Goal: Task Accomplishment & Management: Use online tool/utility

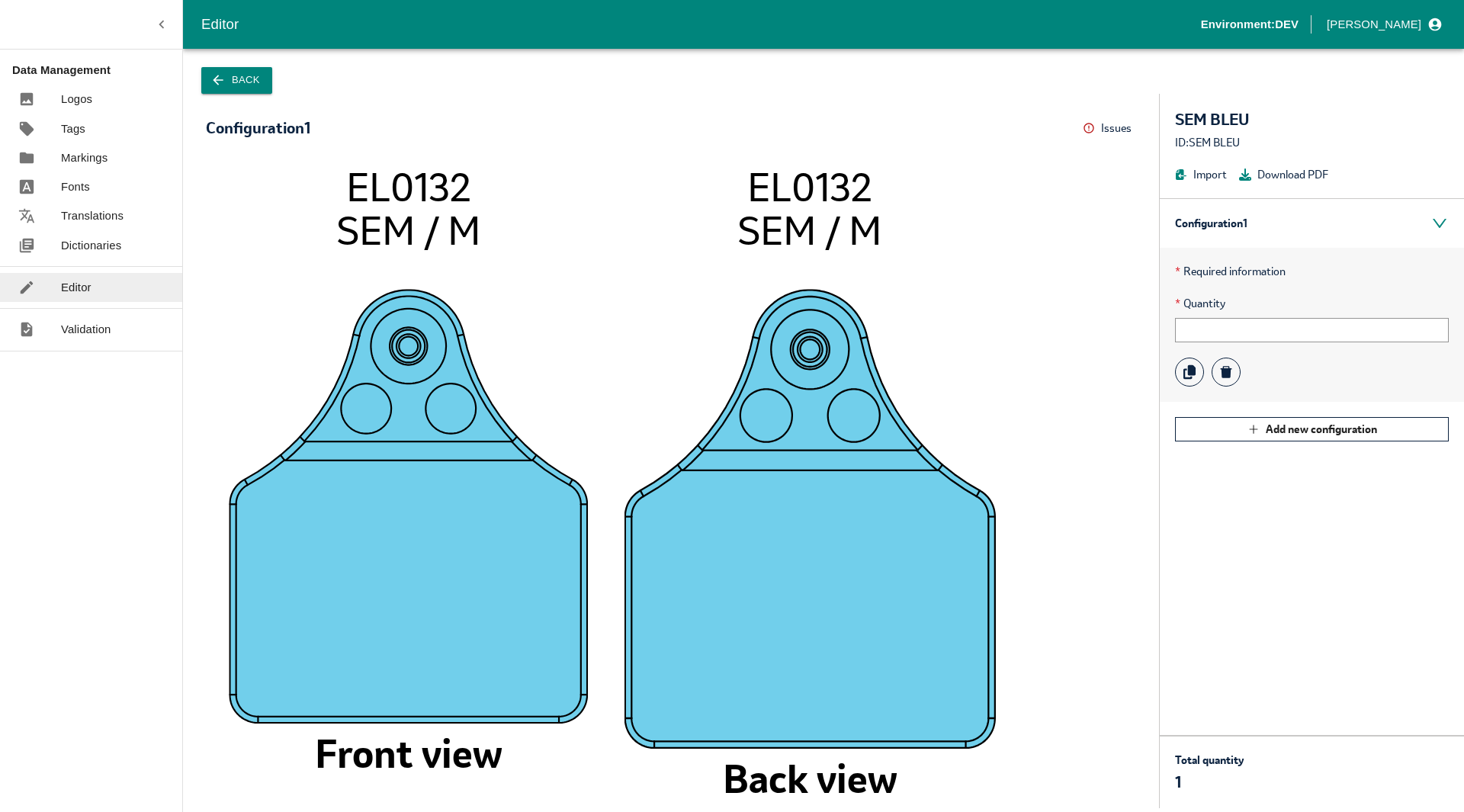
type input "12345678"
drag, startPoint x: 1384, startPoint y: 620, endPoint x: 1337, endPoint y: 545, distance: 88.5
click at [1384, 617] on div "Configuration 1 * Required information * Quantity 12345678 Add new configuration" at bounding box center [1312, 467] width 304 height 537
click at [1177, 173] on icon at bounding box center [1181, 175] width 11 height 11
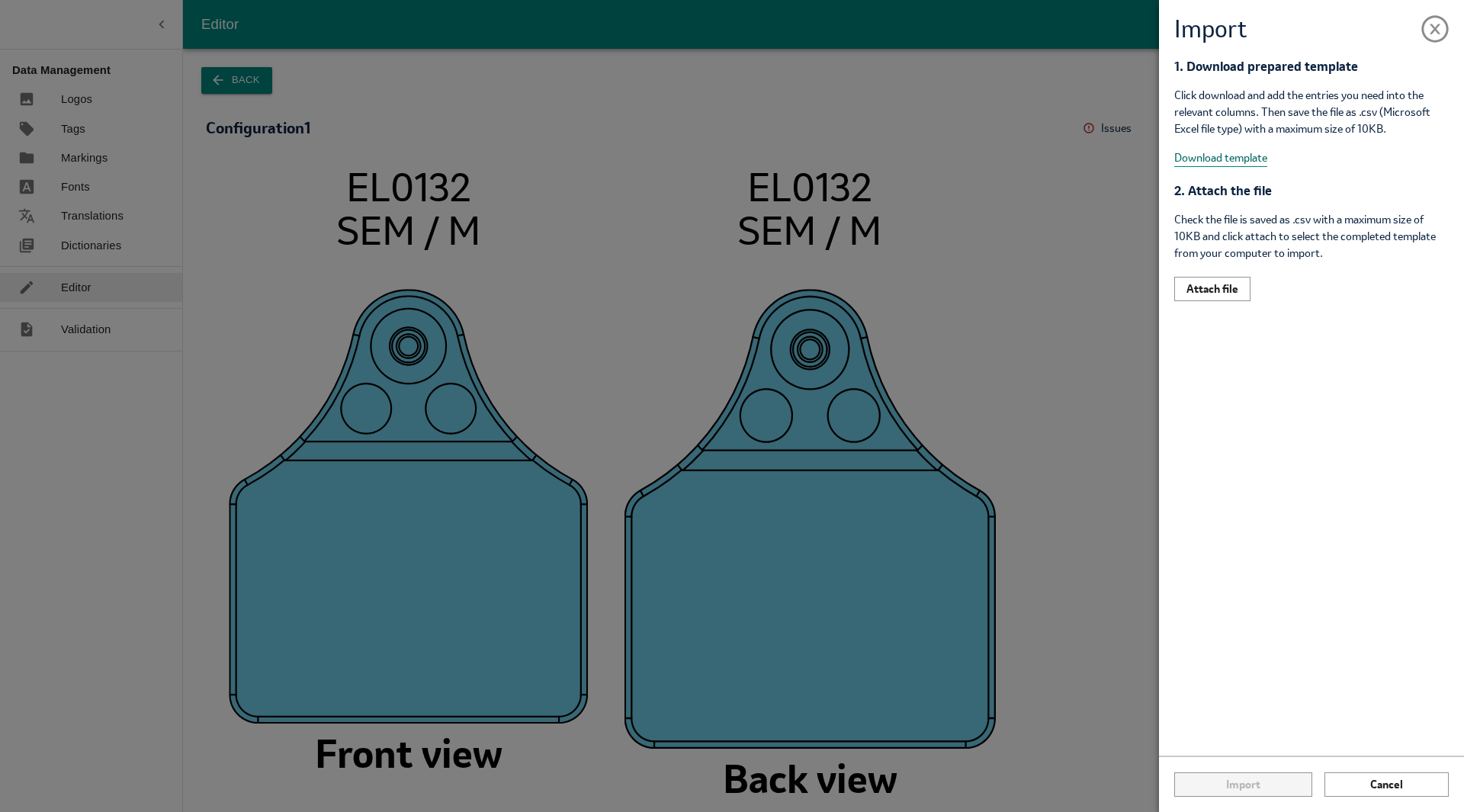
click at [1209, 158] on button "Download template" at bounding box center [1221, 158] width 93 height 18
click at [57, 297] on div "Import 1. Download prepared template Click download and add the entries you nee…" at bounding box center [732, 406] width 1464 height 812
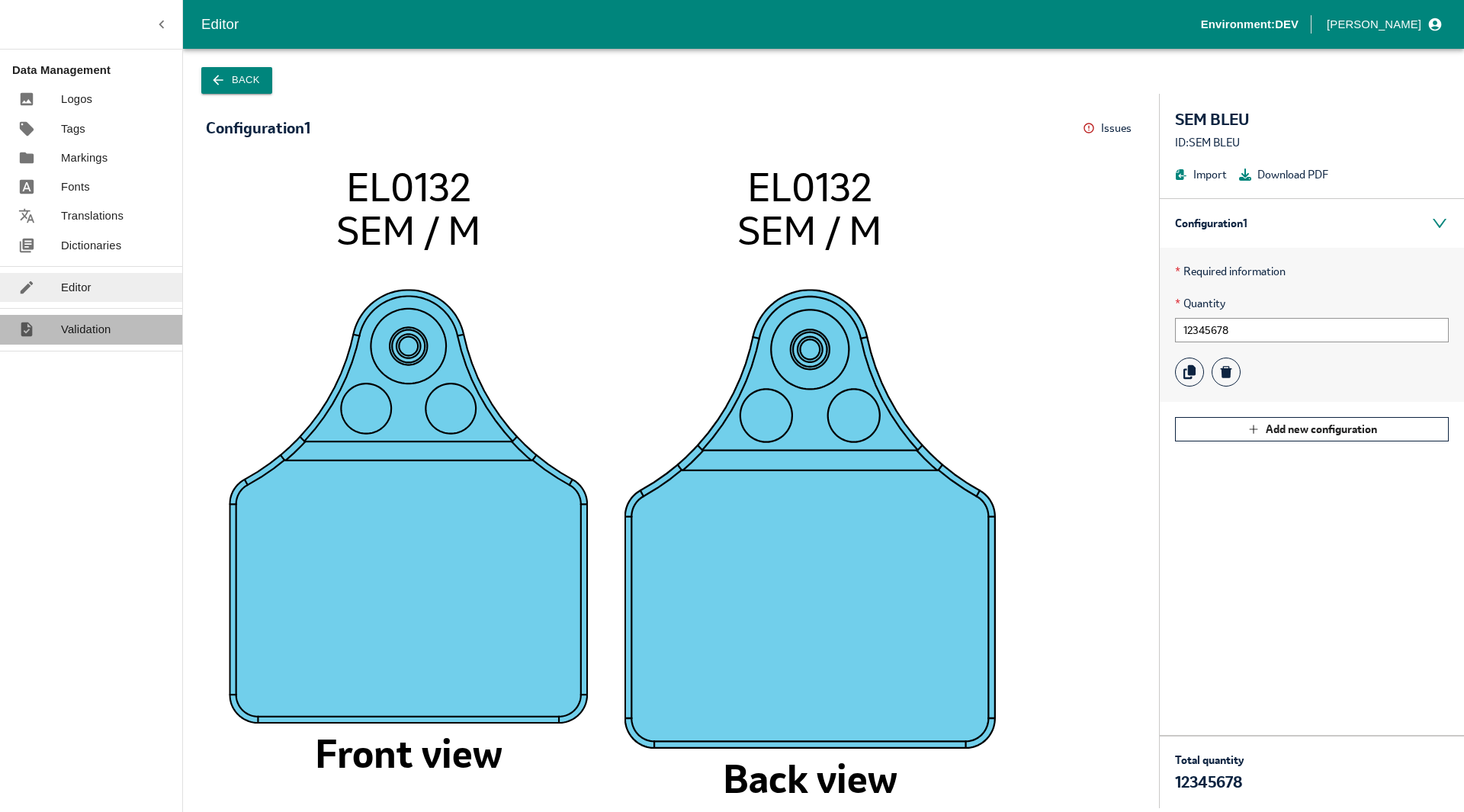
click at [114, 328] on link "Validation" at bounding box center [91, 330] width 182 height 29
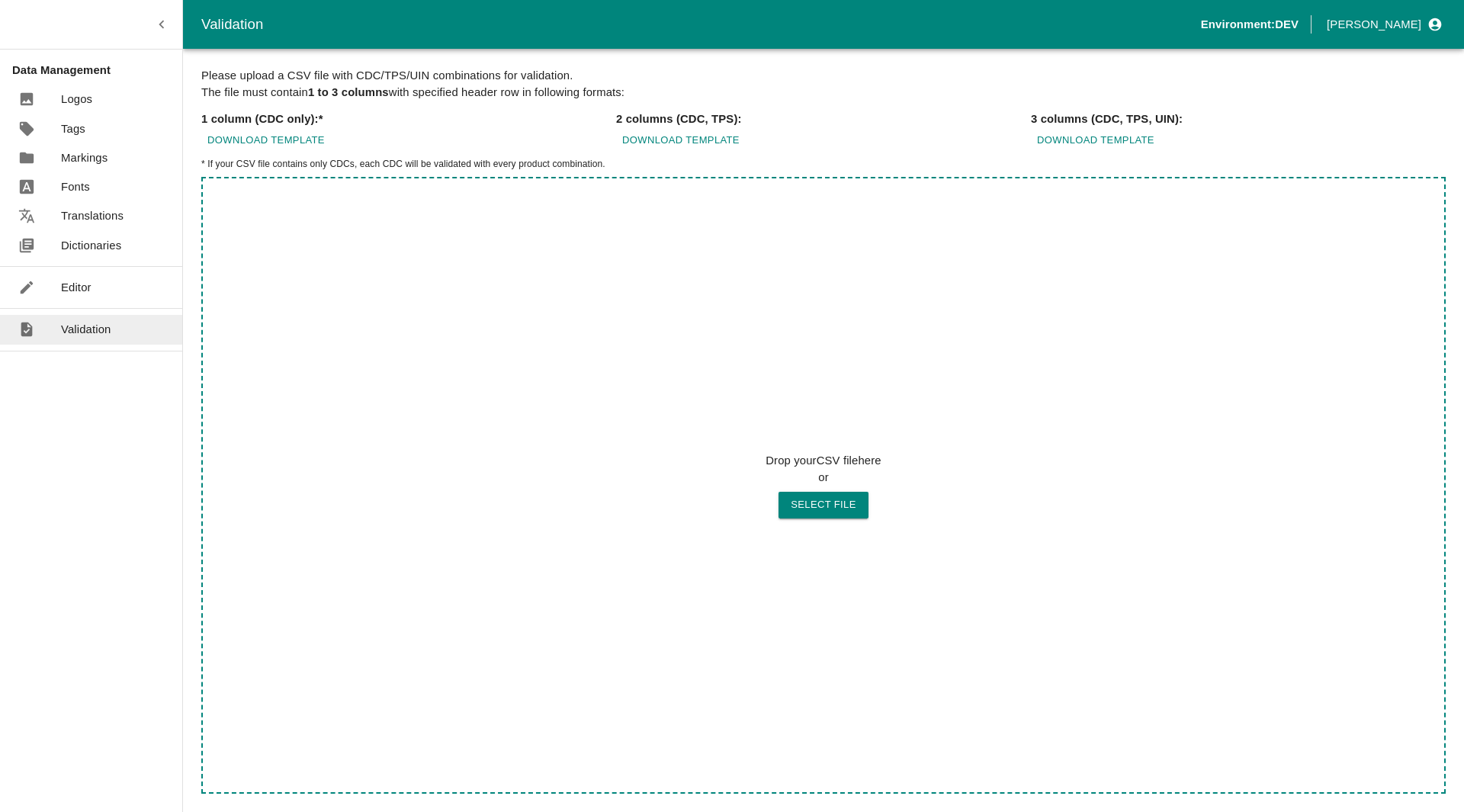
click at [851, 507] on button "Select file" at bounding box center [824, 505] width 90 height 27
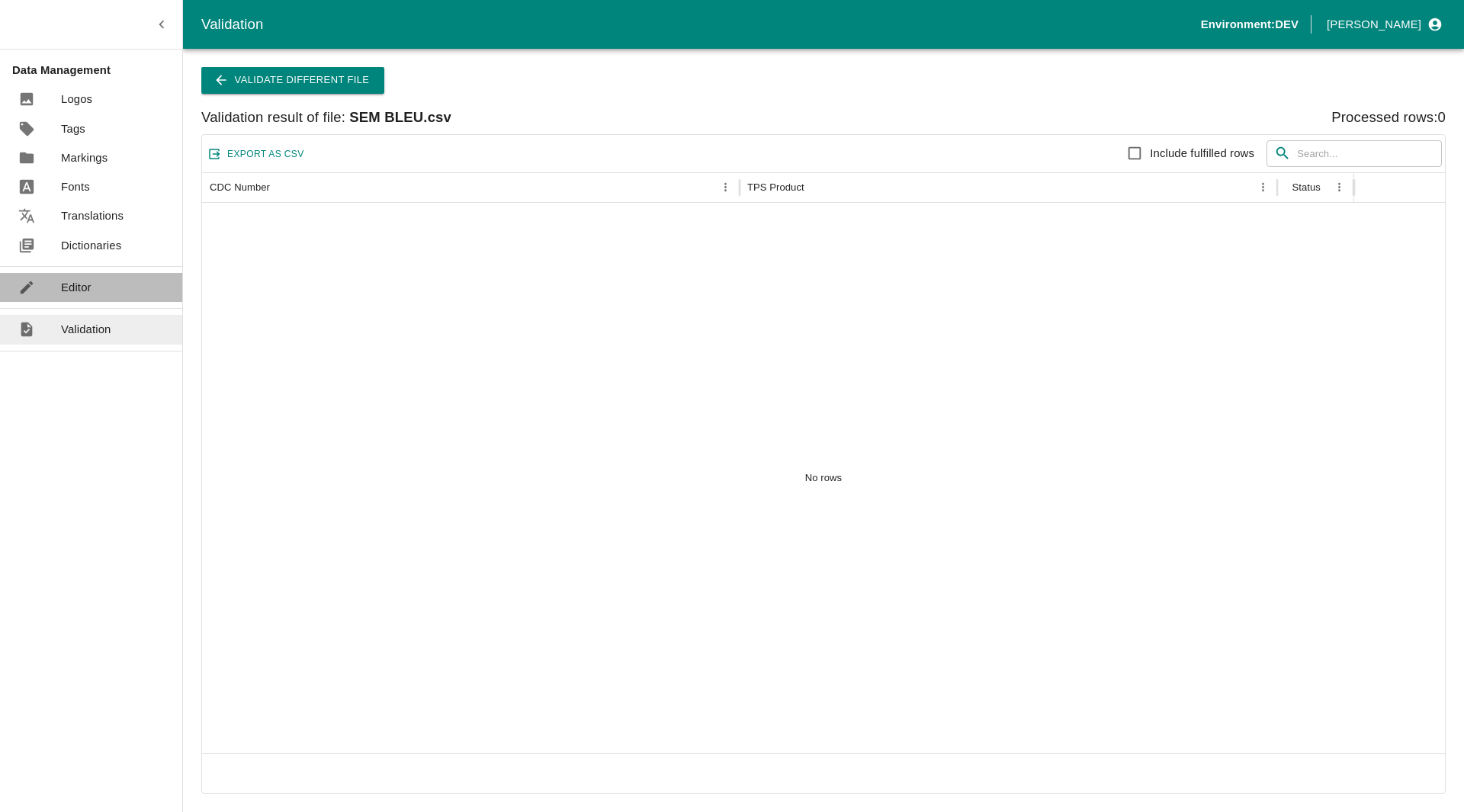
click at [77, 280] on p "Editor" at bounding box center [76, 287] width 30 height 17
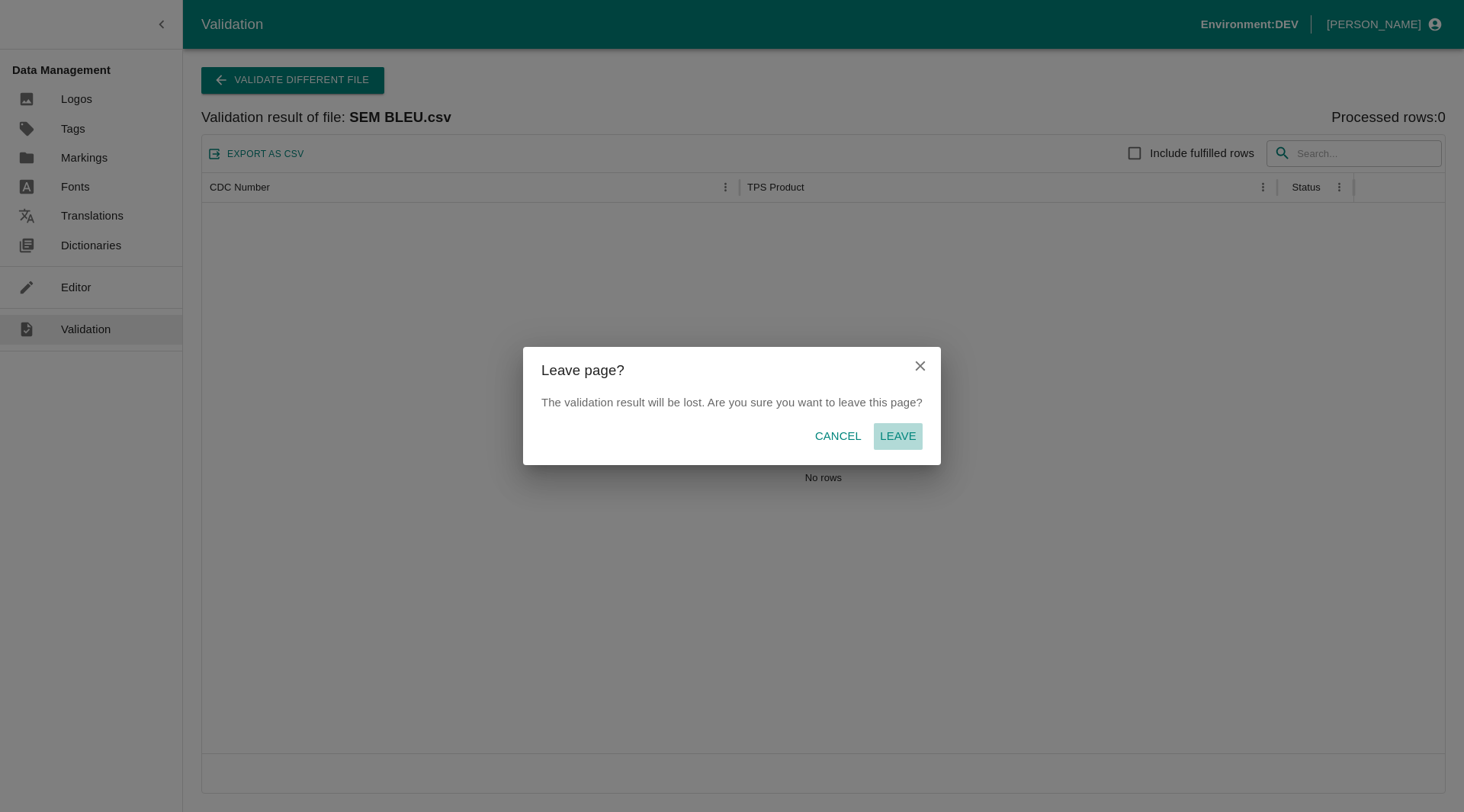
click at [888, 430] on p "Leave" at bounding box center [898, 437] width 36 height 17
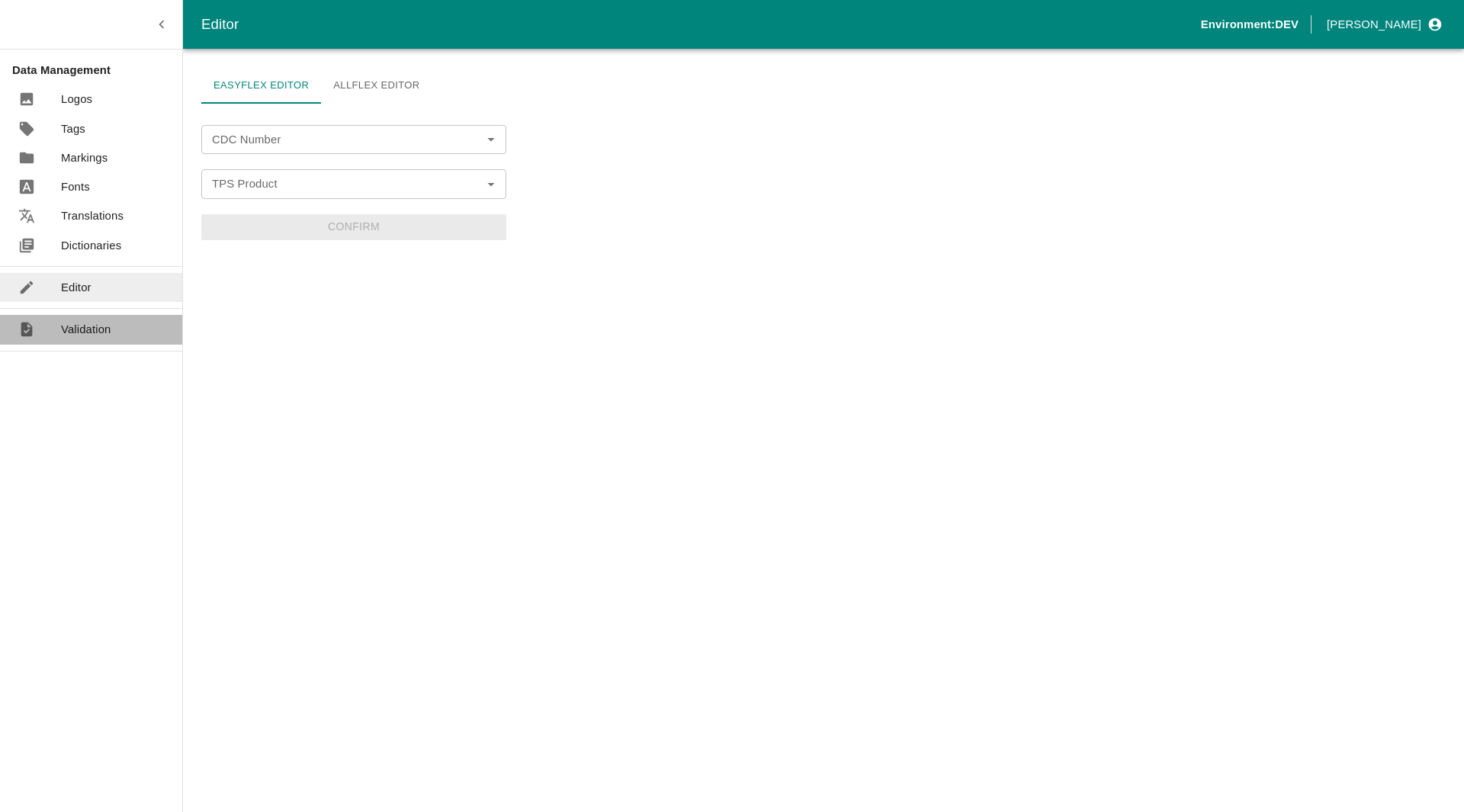
click at [114, 341] on link "Validation" at bounding box center [91, 330] width 182 height 29
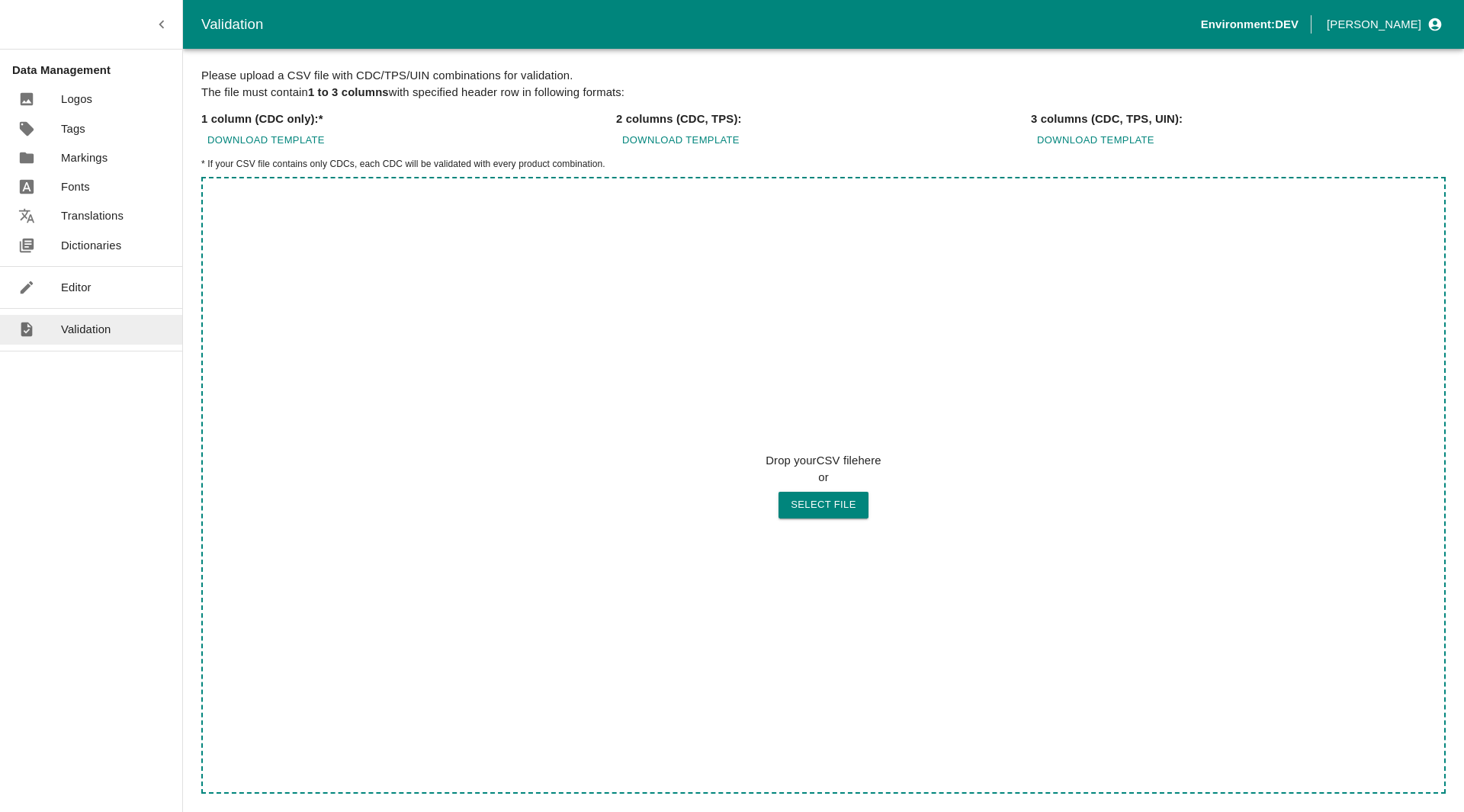
click at [855, 522] on label "Drop your CSV file here or Select file" at bounding box center [824, 485] width 1245 height 617
click at [855, 518] on button "Select file" at bounding box center [824, 505] width 90 height 27
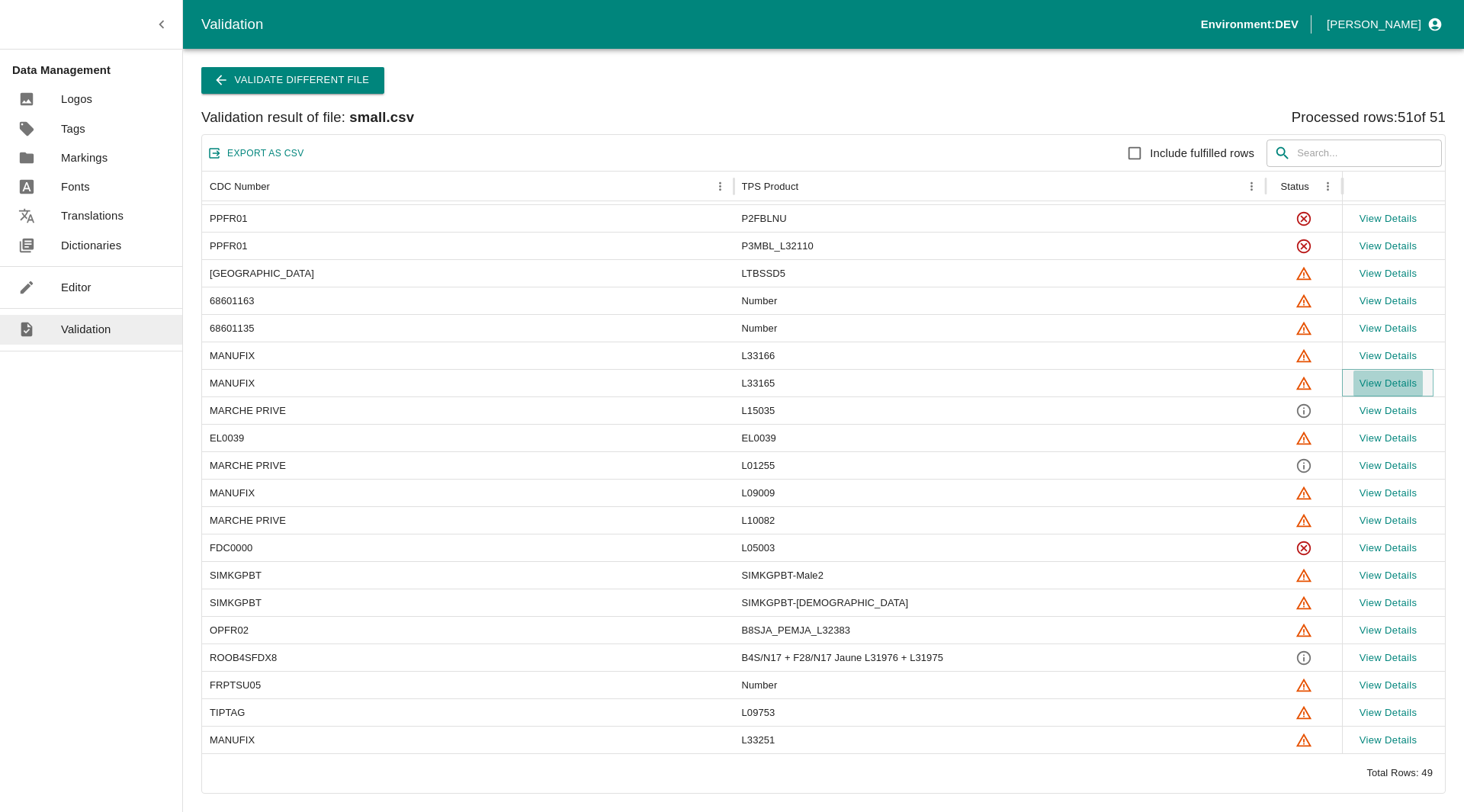
click at [1414, 382] on button "View Details" at bounding box center [1388, 384] width 70 height 27
